Goal: Obtain resource: Download file/media

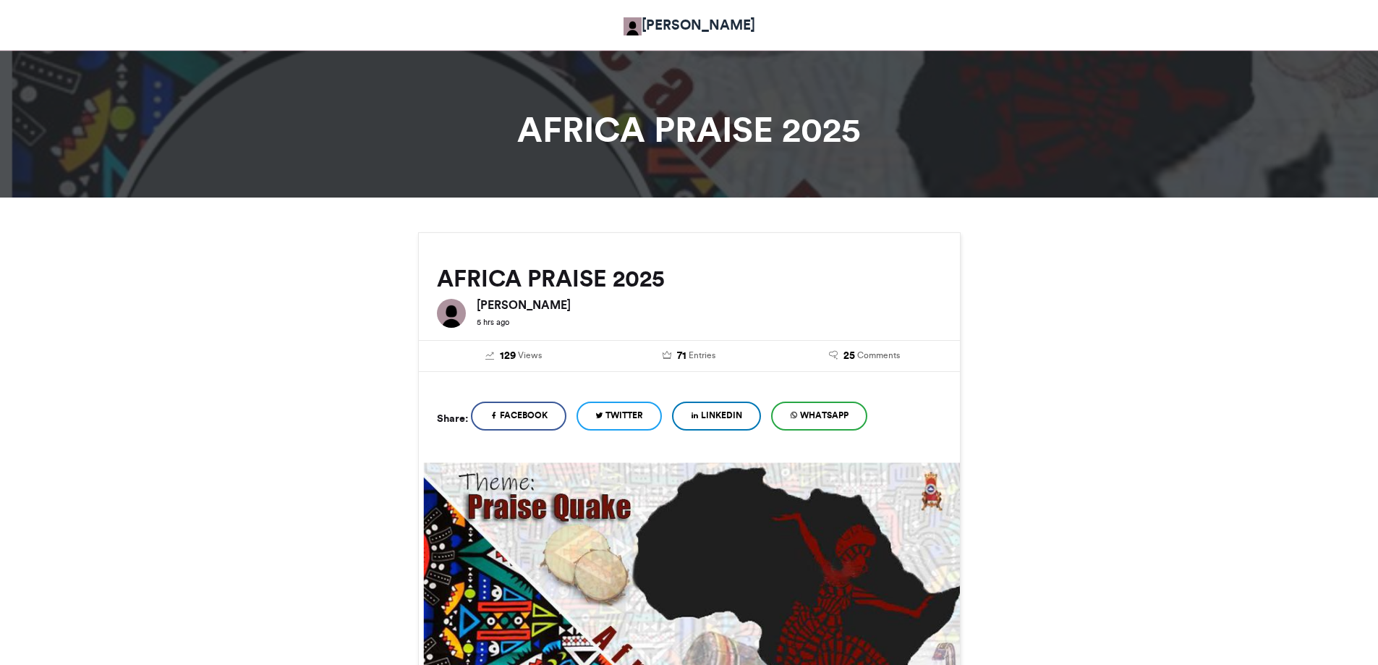
scroll to position [723, 0]
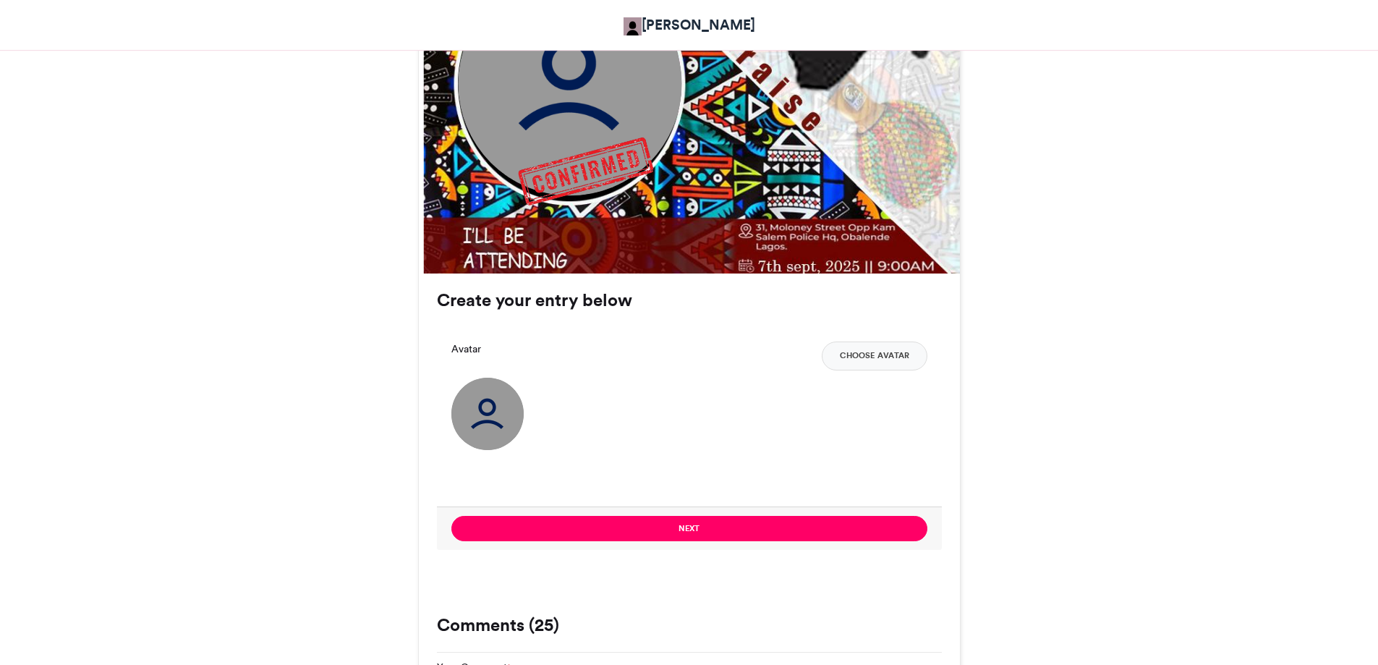
click at [494, 419] on img at bounding box center [487, 414] width 72 height 72
click at [867, 358] on button "Choose Avatar" at bounding box center [875, 355] width 106 height 29
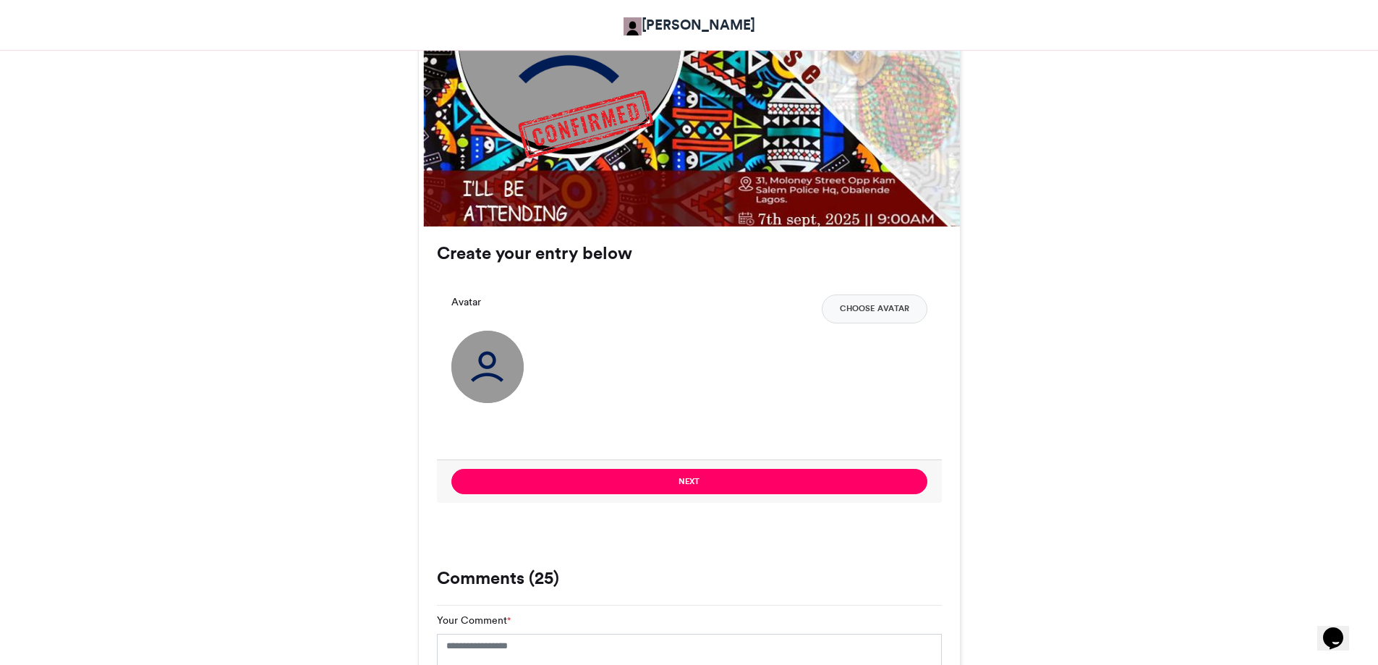
scroll to position [796, 0]
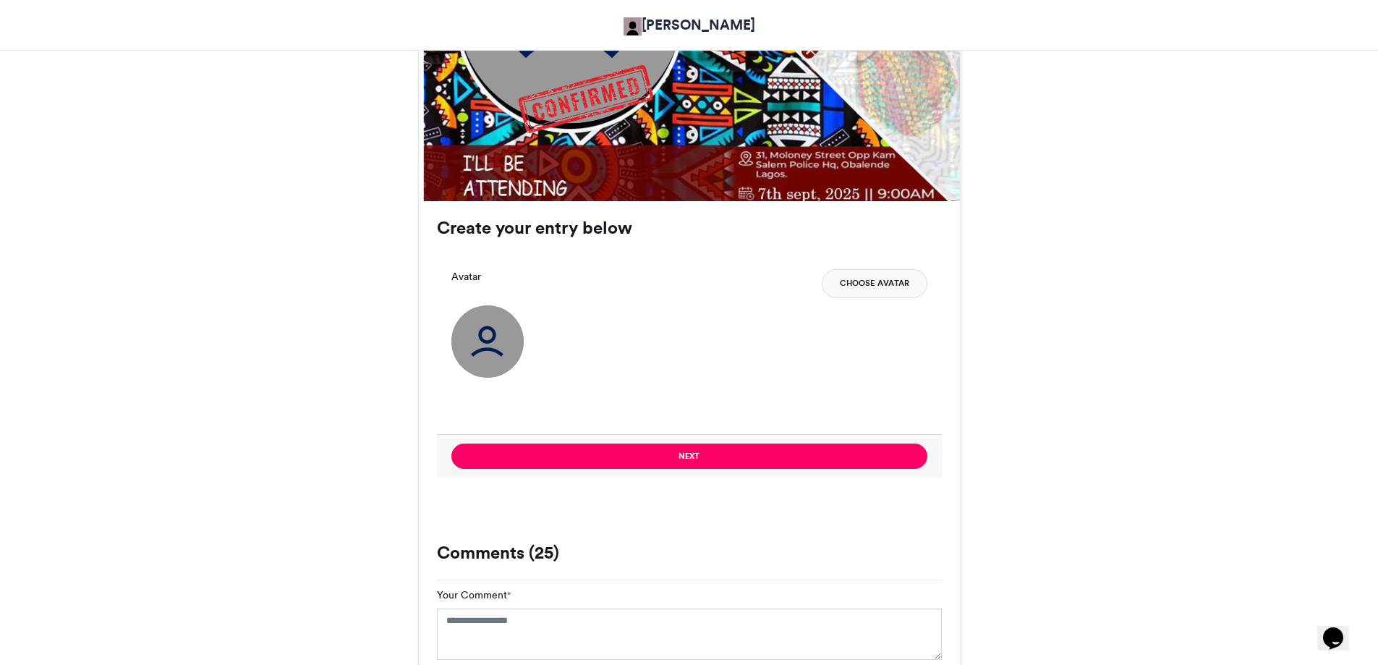
click at [866, 276] on button "Choose Avatar" at bounding box center [875, 283] width 106 height 29
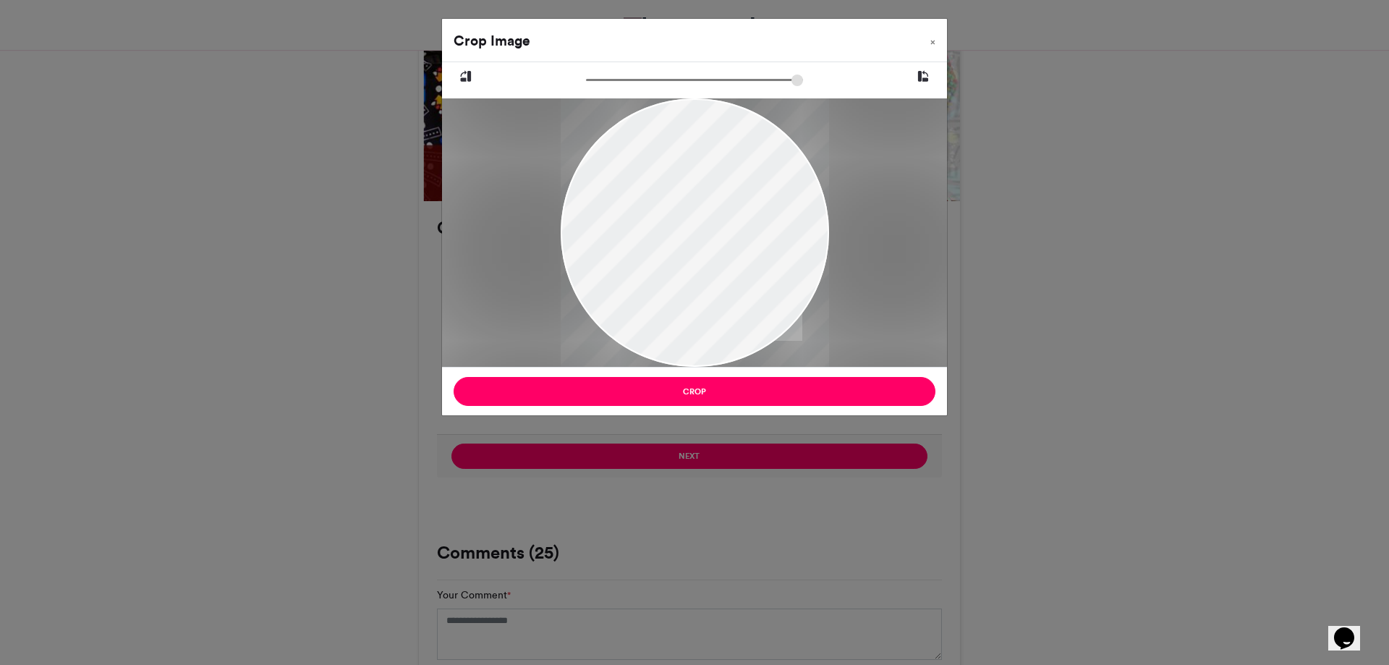
click at [700, 452] on div "Crop Image × Crop" at bounding box center [694, 332] width 1389 height 665
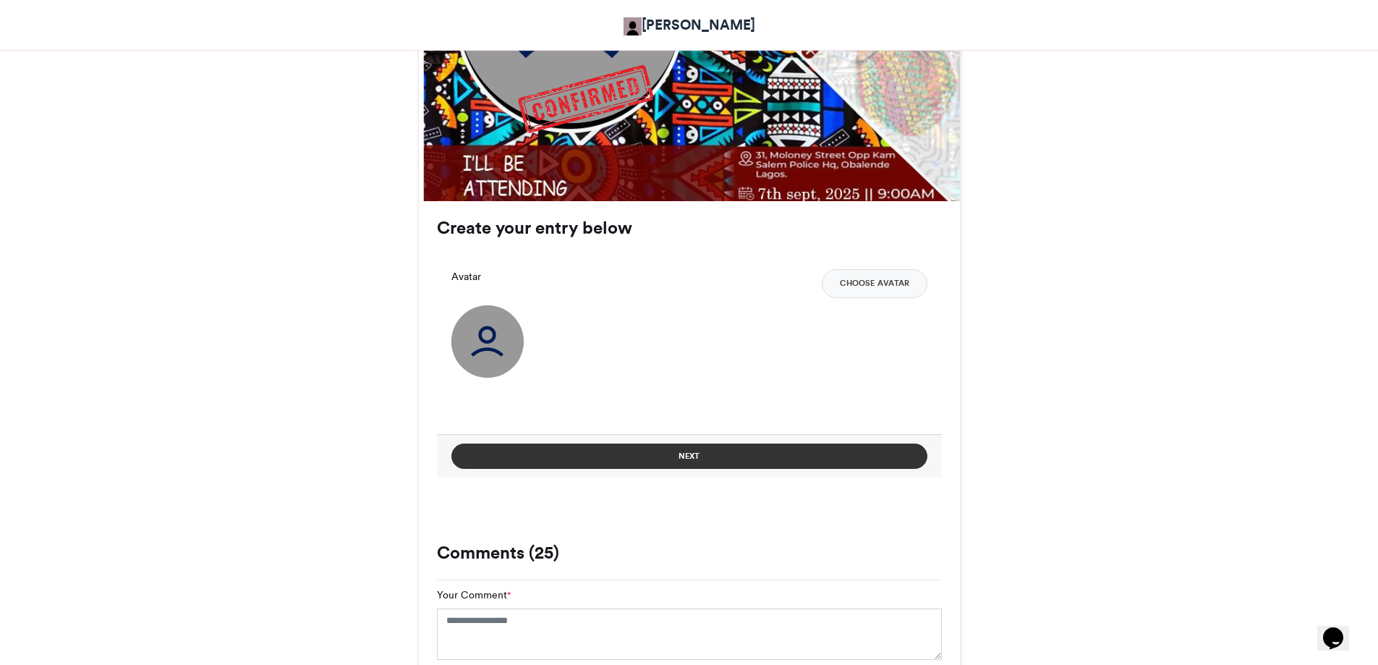
click at [708, 456] on button "Next" at bounding box center [689, 455] width 476 height 25
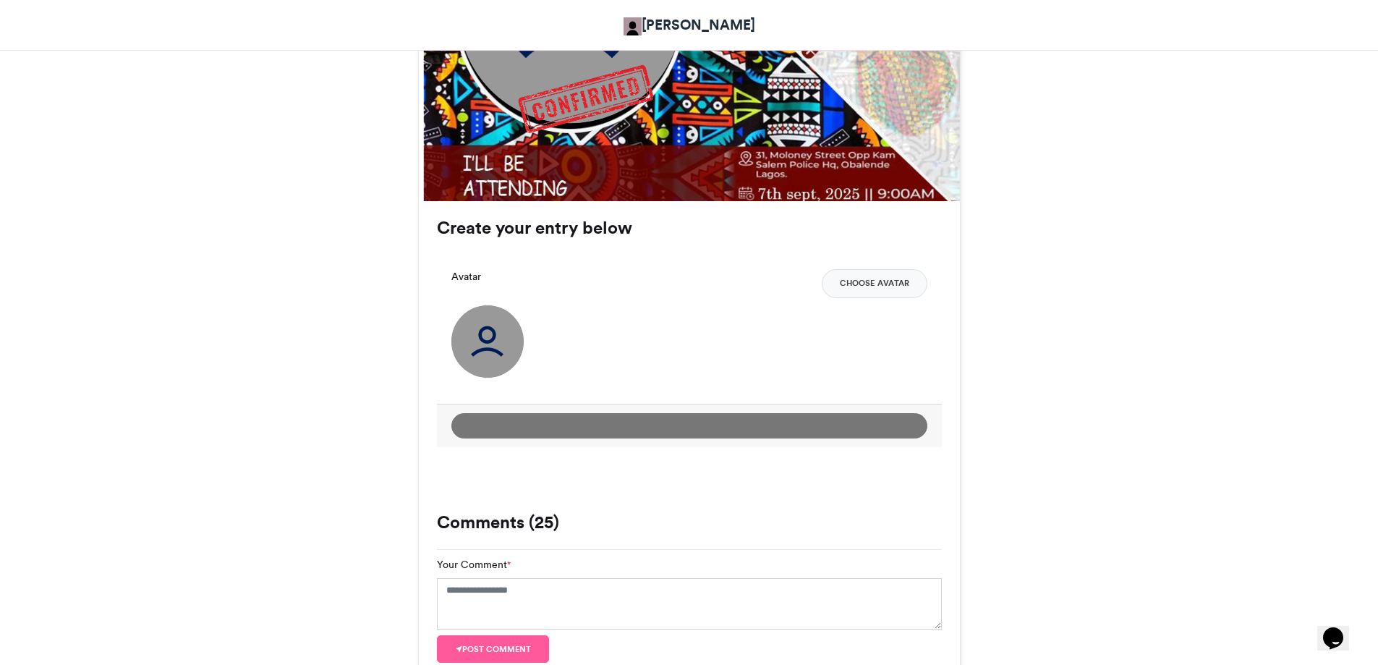
scroll to position [593, 0]
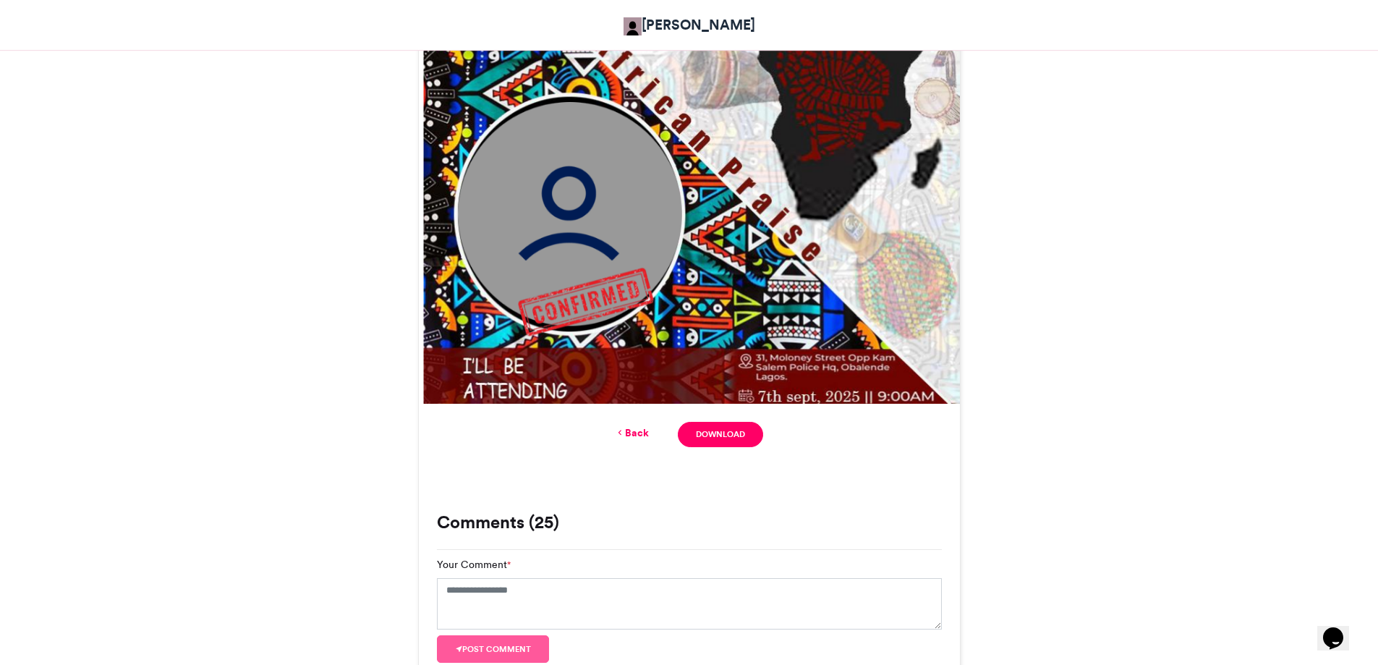
click at [625, 432] on link "Back" at bounding box center [632, 432] width 34 height 15
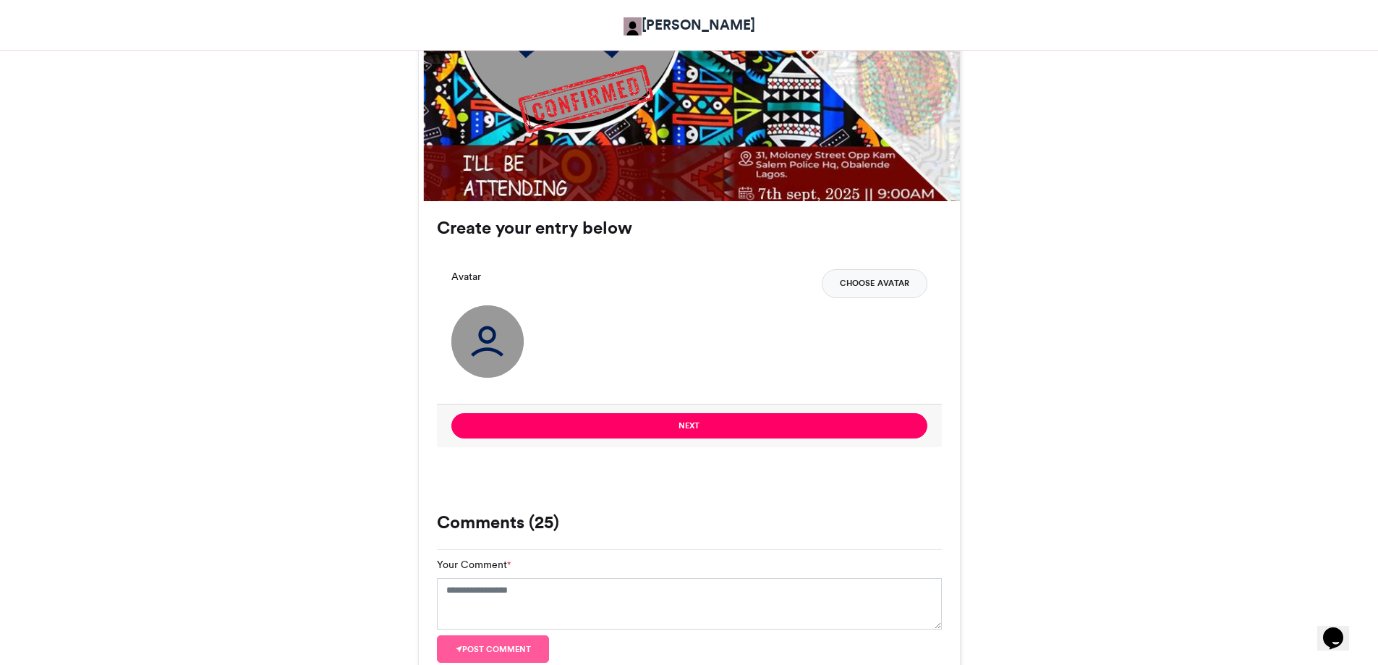
click at [878, 285] on button "Choose Avatar" at bounding box center [875, 283] width 106 height 29
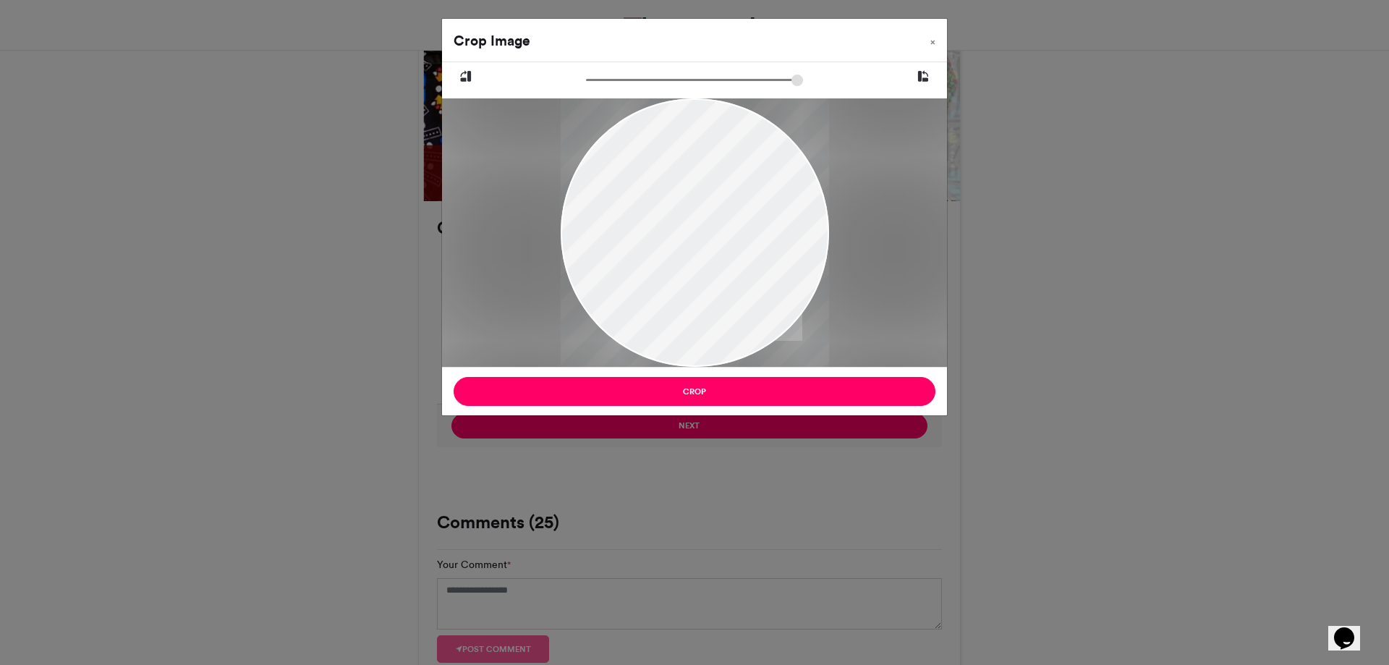
drag, startPoint x: 673, startPoint y: 220, endPoint x: 676, endPoint y: 250, distance: 29.8
click at [676, 250] on div at bounding box center [695, 232] width 268 height 268
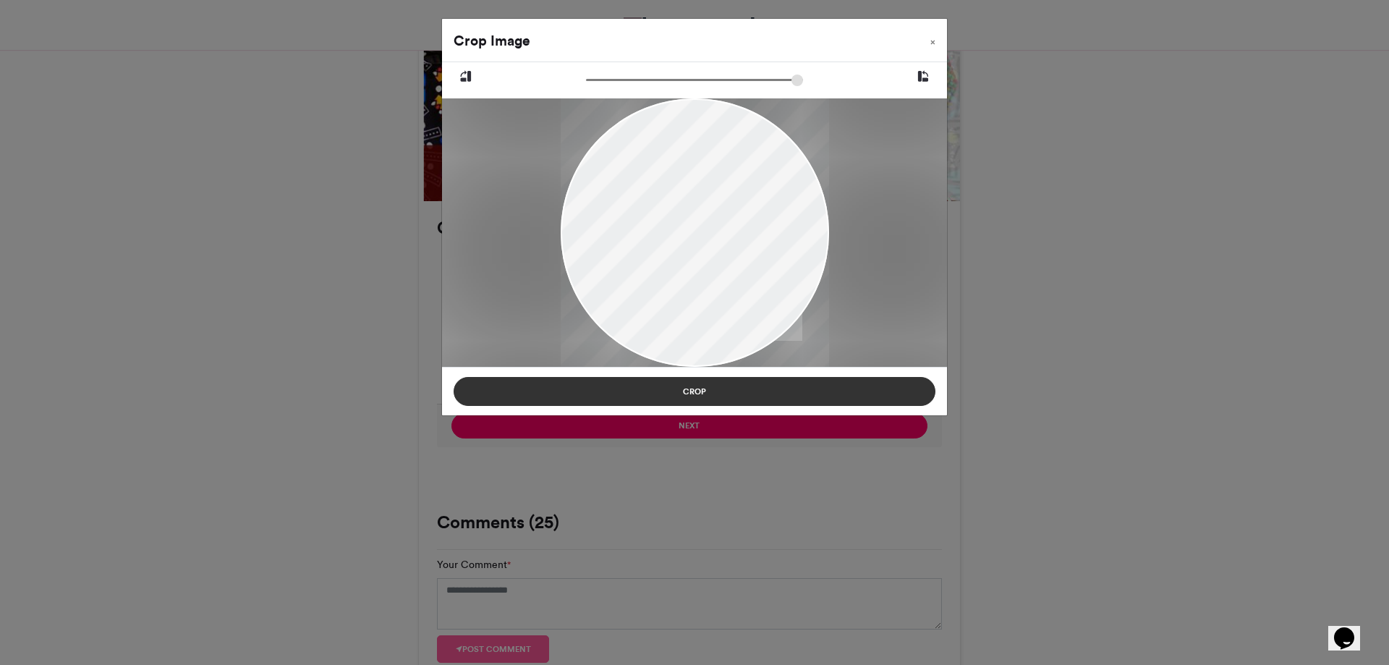
click at [702, 388] on button "Crop" at bounding box center [694, 391] width 482 height 29
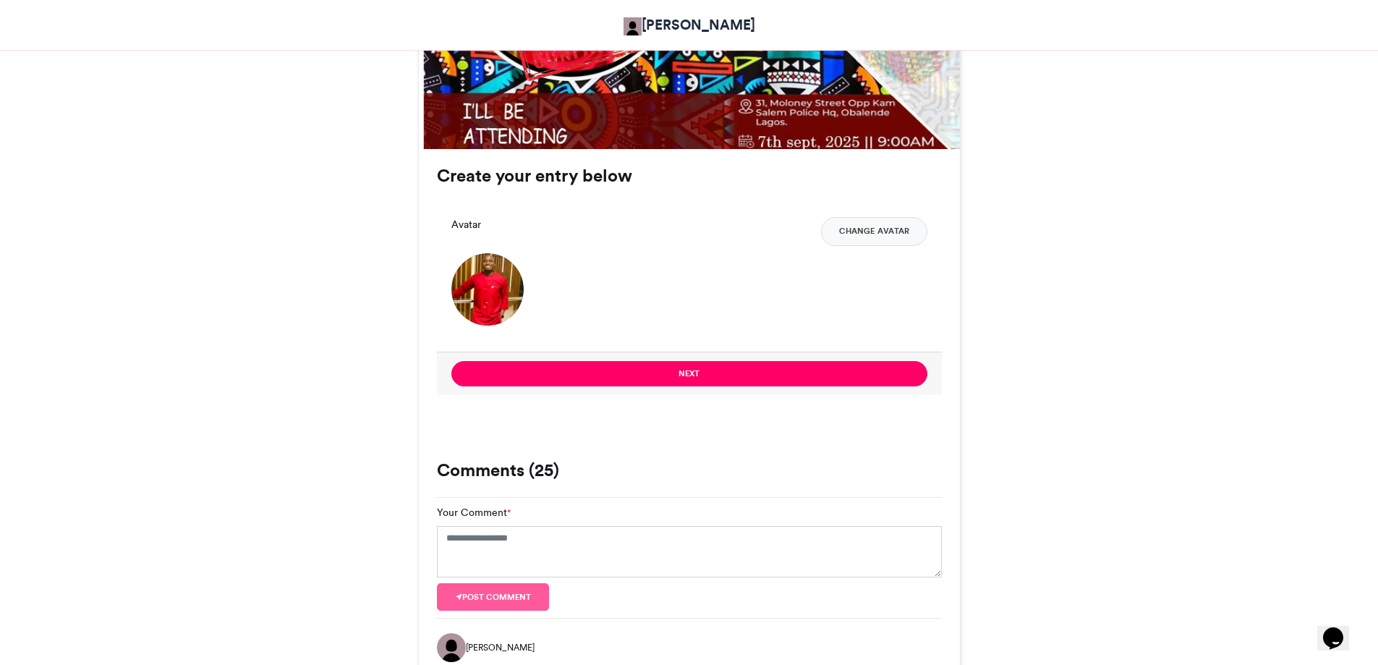
scroll to position [868, 0]
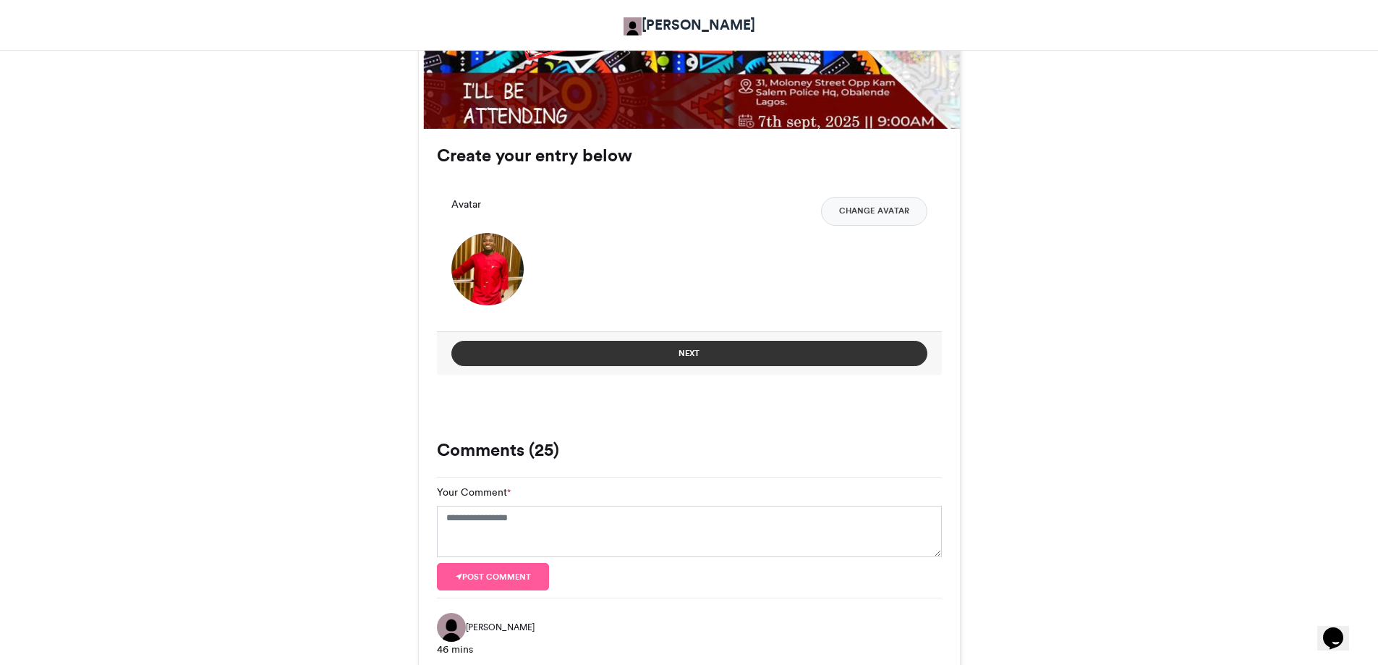
click at [656, 362] on button "Next" at bounding box center [689, 353] width 476 height 25
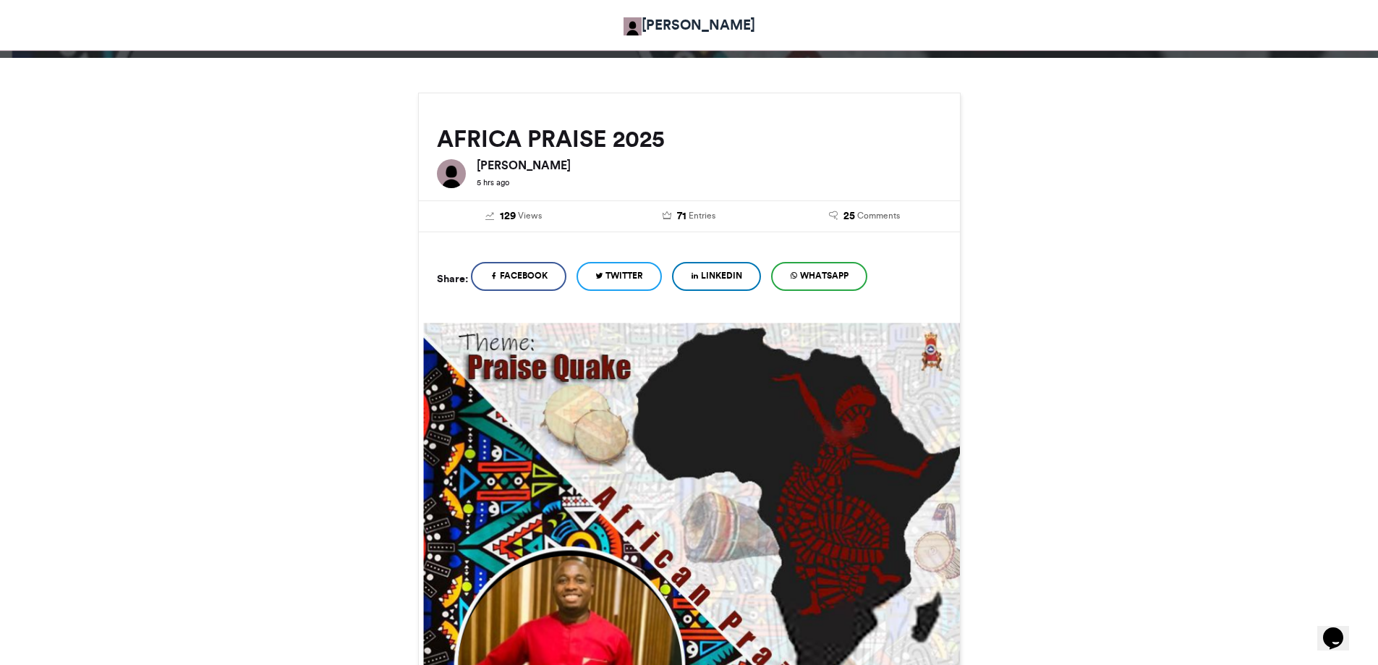
scroll to position [665, 0]
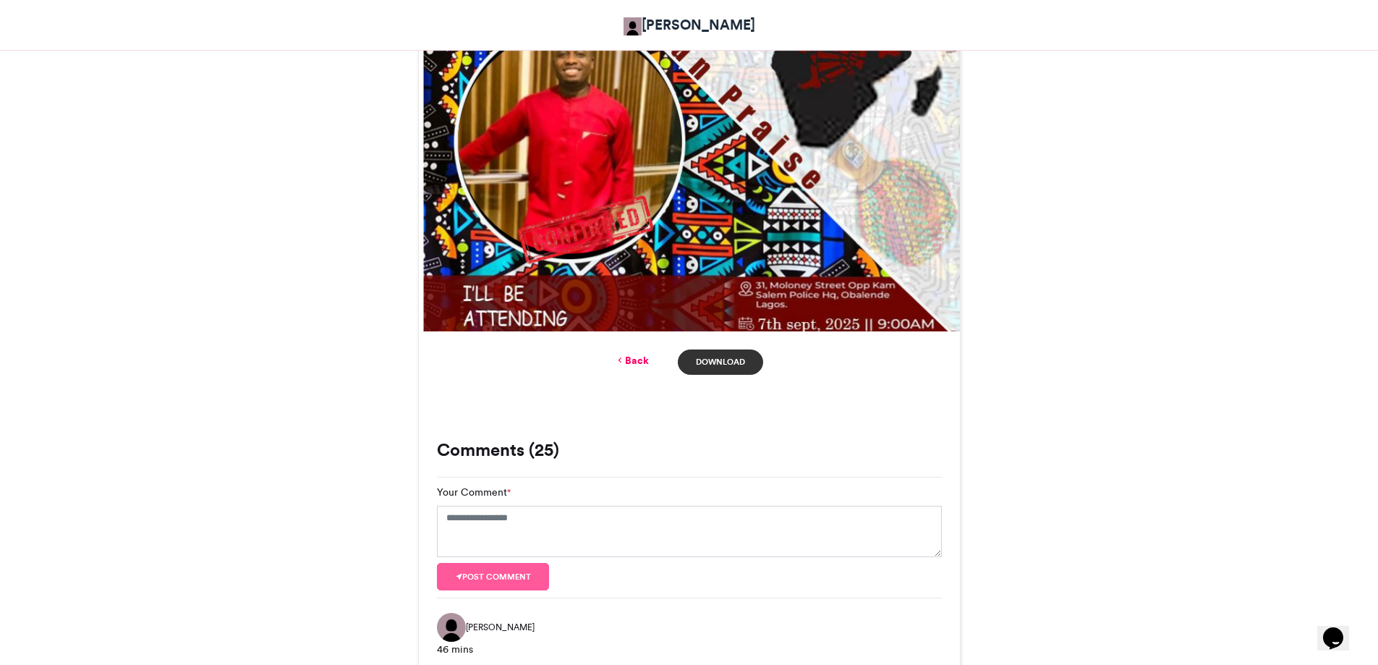
click at [720, 360] on link "Download" at bounding box center [720, 361] width 85 height 25
